Goal: Navigation & Orientation: Find specific page/section

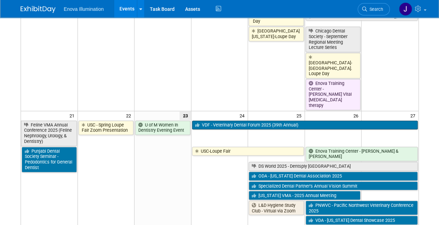
scroll to position [478, 0]
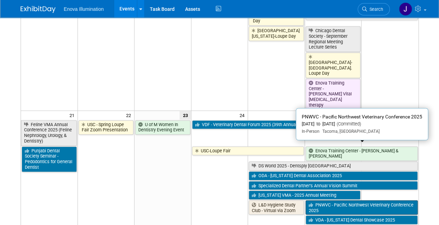
click at [347, 200] on link "PNWVC - Pacific Northwest Veterinary Conference 2025" at bounding box center [362, 207] width 112 height 14
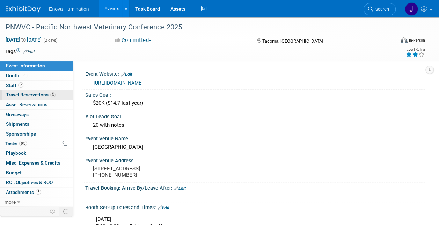
click at [35, 95] on span "Travel Reservations 3" at bounding box center [31, 95] width 50 height 6
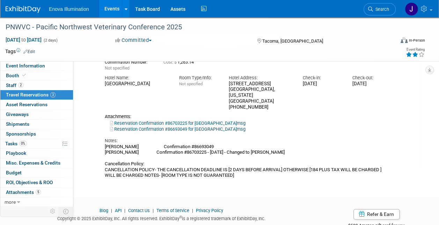
scroll to position [352, 0]
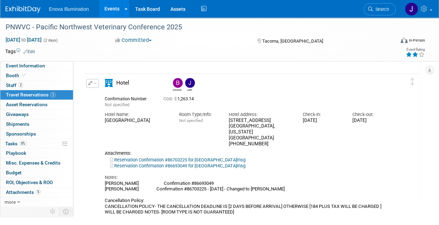
click at [291, 125] on div "1538 Commerce Street Tacoma, Washington 98402 +12532949200" at bounding box center [260, 132] width 64 height 29
click at [33, 65] on span "Event Information" at bounding box center [25, 66] width 39 height 6
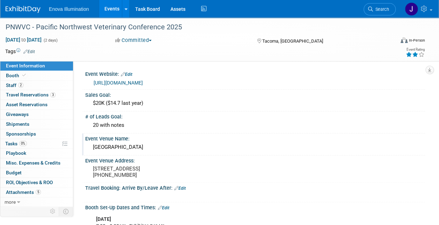
scroll to position [15, 0]
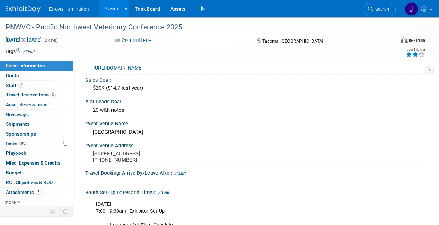
click at [114, 8] on link "Events" at bounding box center [112, 8] width 26 height 17
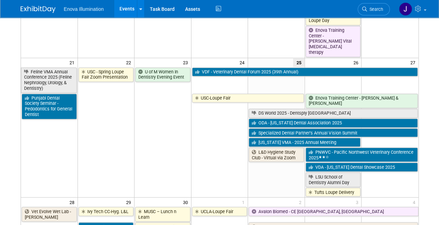
scroll to position [616, 0]
